Goal: Find specific page/section: Find specific page/section

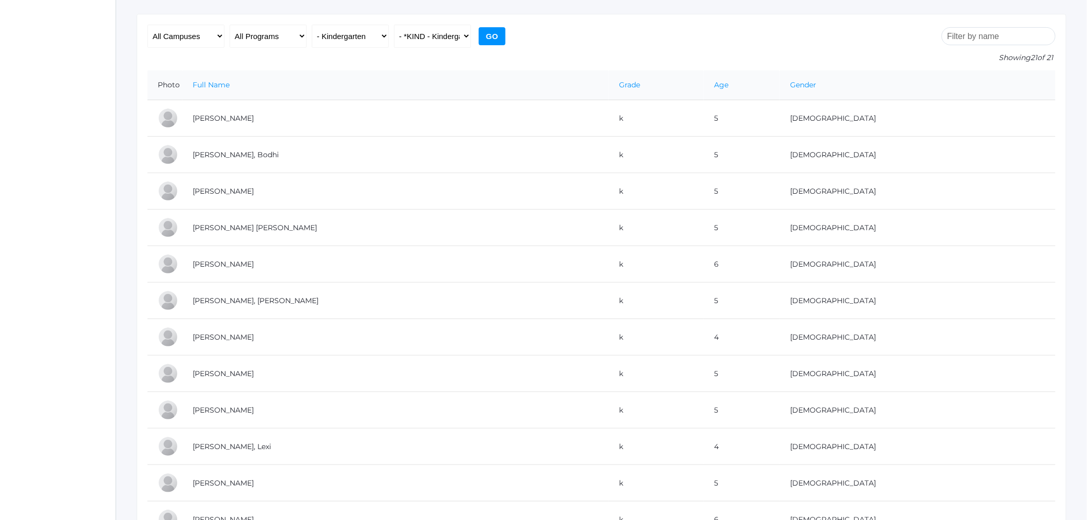
scroll to position [106, 0]
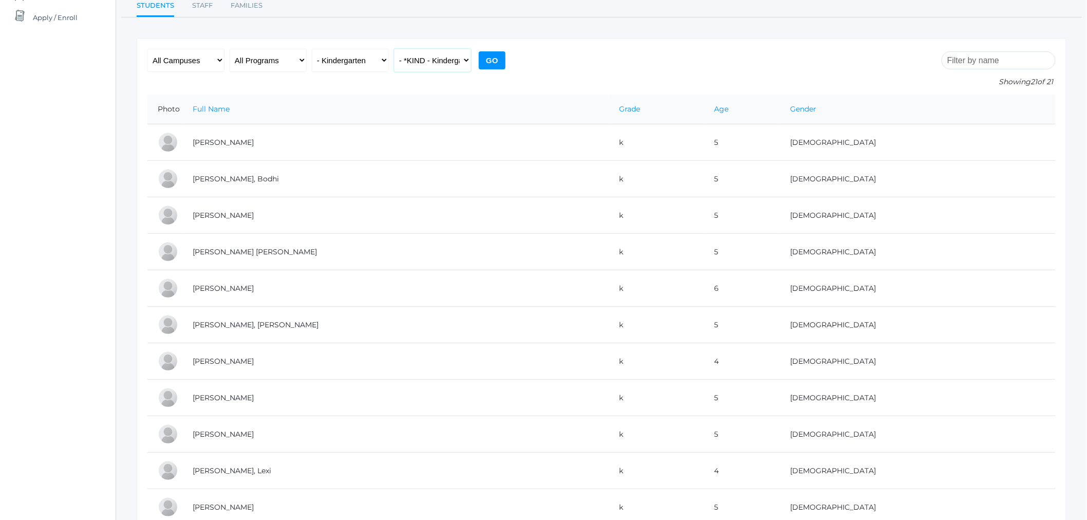
click at [442, 62] on select "All Classes Grammar - *KIND - Kindergarten AM - *KIND - Kindergarten PM - *KNDC…" at bounding box center [432, 60] width 77 height 23
select select "2131"
click at [394, 49] on select "All Classes Grammar - *KIND - Kindergarten AM - *KIND - Kindergarten PM - *KNDC…" at bounding box center [432, 60] width 77 height 23
click at [494, 59] on input "Go" at bounding box center [492, 60] width 27 height 18
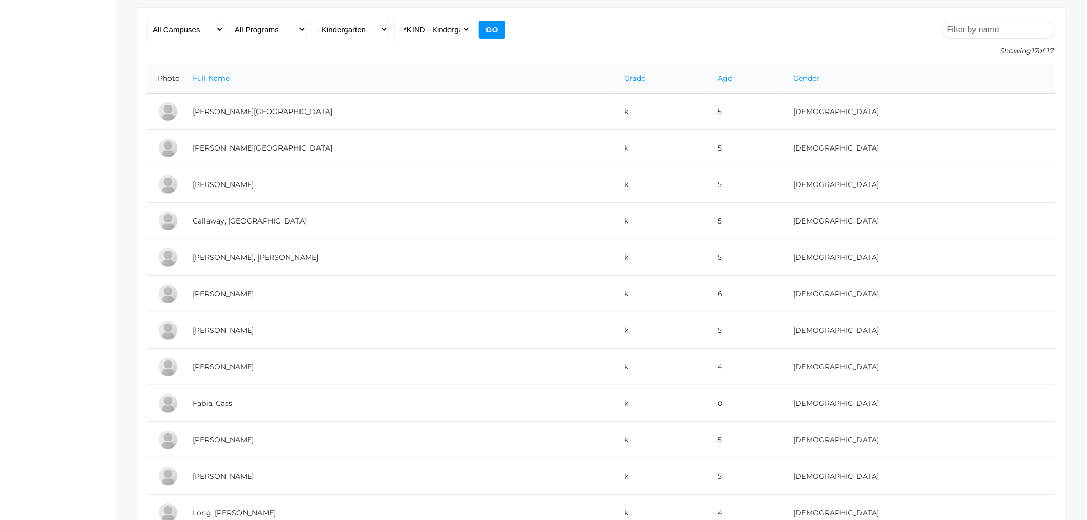
scroll to position [131, 0]
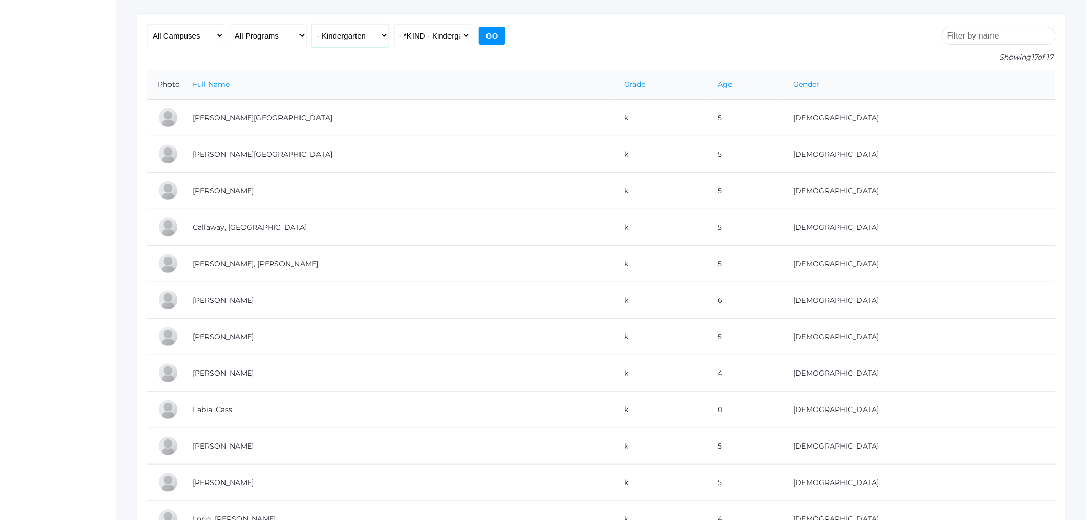
click at [350, 31] on select "All Grades Grammar - Kindergarten - 1st Grade - 2nd Grade - 3rd Grade - 4th Gra…" at bounding box center [350, 35] width 77 height 23
select select "1"
click at [312, 24] on select "All Grades Grammar - Kindergarten - 1st Grade - 2nd Grade - 3rd Grade - 4th Gra…" at bounding box center [350, 35] width 77 height 23
click at [468, 34] on select "All Classes Grammar - *KIND - Kindergarten AM - *KIND - Kindergarten PM - *KNDC…" at bounding box center [432, 35] width 77 height 23
select select "1990"
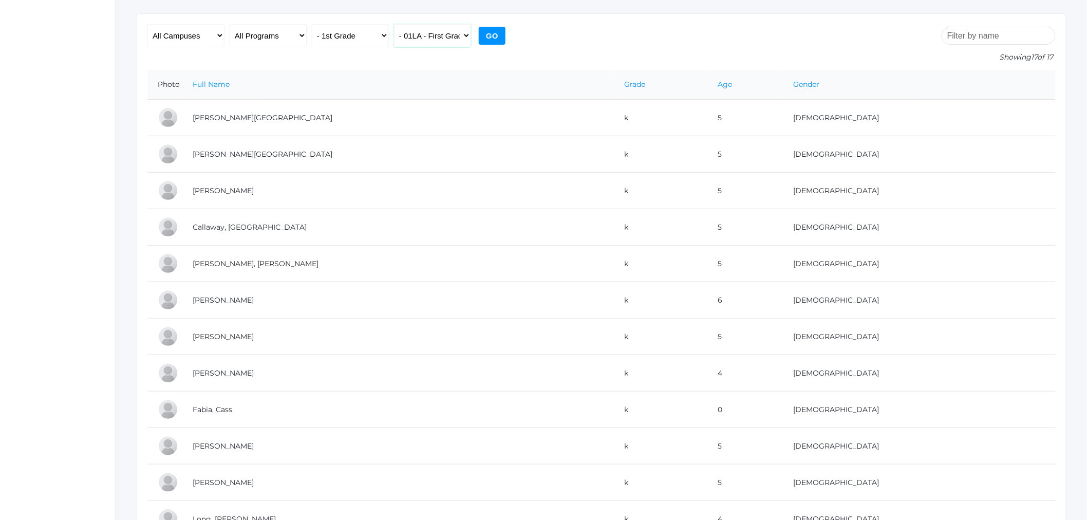
click at [394, 24] on select "All Classes Grammar - *KIND - Kindergarten AM - *KIND - Kindergarten PM - *KNDC…" at bounding box center [432, 35] width 77 height 23
click at [496, 36] on input "Go" at bounding box center [492, 36] width 27 height 18
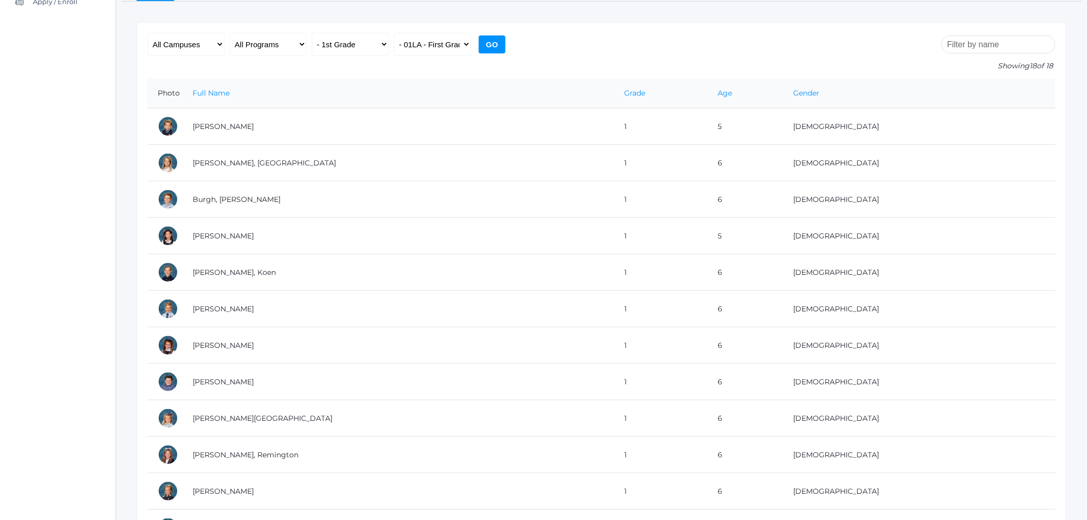
scroll to position [117, 0]
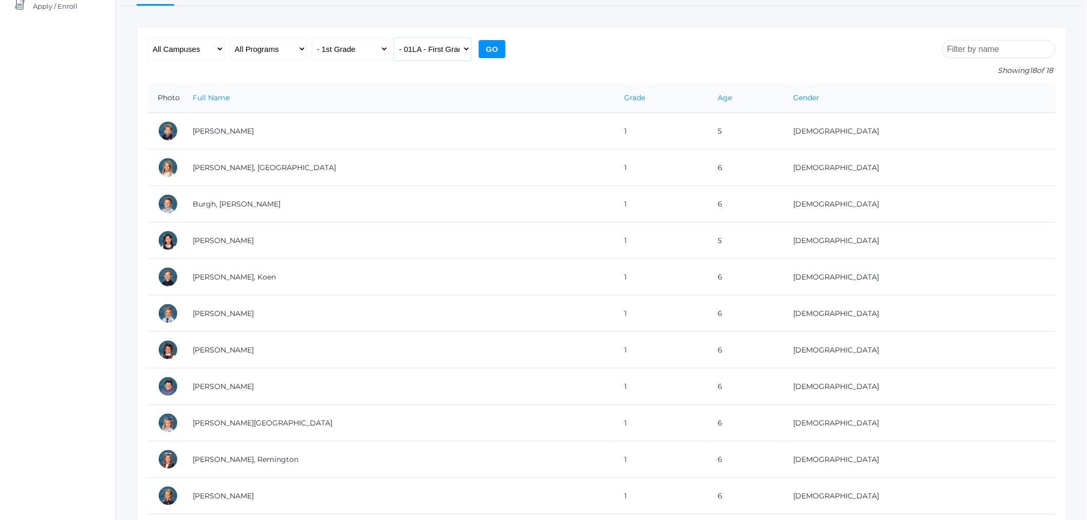
click at [446, 42] on select "All Classes Grammar - *KIND - Kindergarten AM - *KIND - Kindergarten PM - *KNDC…" at bounding box center [432, 49] width 77 height 23
select select "1989"
click at [394, 38] on select "All Classes Grammar - *KIND - Kindergarten AM - *KIND - Kindergarten PM - *KNDC…" at bounding box center [432, 49] width 77 height 23
click at [497, 43] on input "Go" at bounding box center [492, 49] width 27 height 18
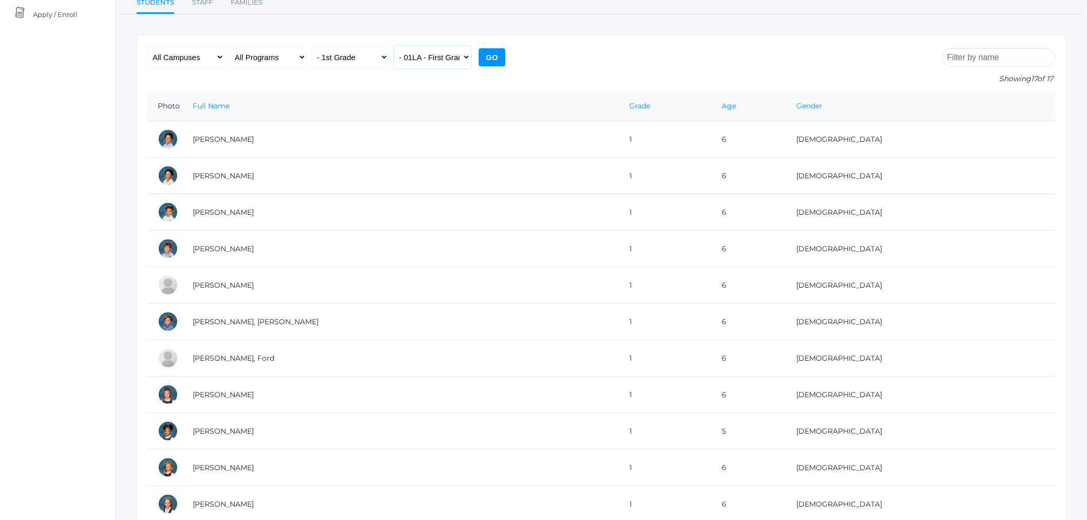
drag, startPoint x: 434, startPoint y: 66, endPoint x: 438, endPoint y: 60, distance: 7.3
click at [434, 66] on select "All Classes Grammar - *KIND - Kindergarten AM - *KIND - Kindergarten PM - *KNDC…" at bounding box center [432, 57] width 77 height 23
select select "1990"
click at [394, 46] on select "All Classes Grammar - *KIND - Kindergarten AM - *KIND - Kindergarten PM - *KNDC…" at bounding box center [432, 57] width 77 height 23
click at [492, 58] on input "Go" at bounding box center [492, 57] width 27 height 18
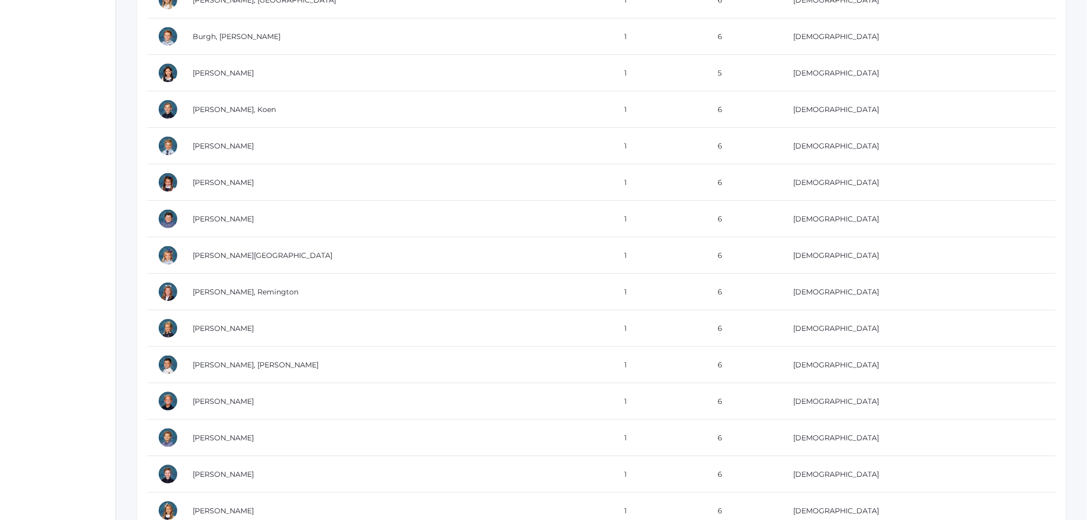
scroll to position [252, 0]
